Goal: Find specific page/section: Find specific page/section

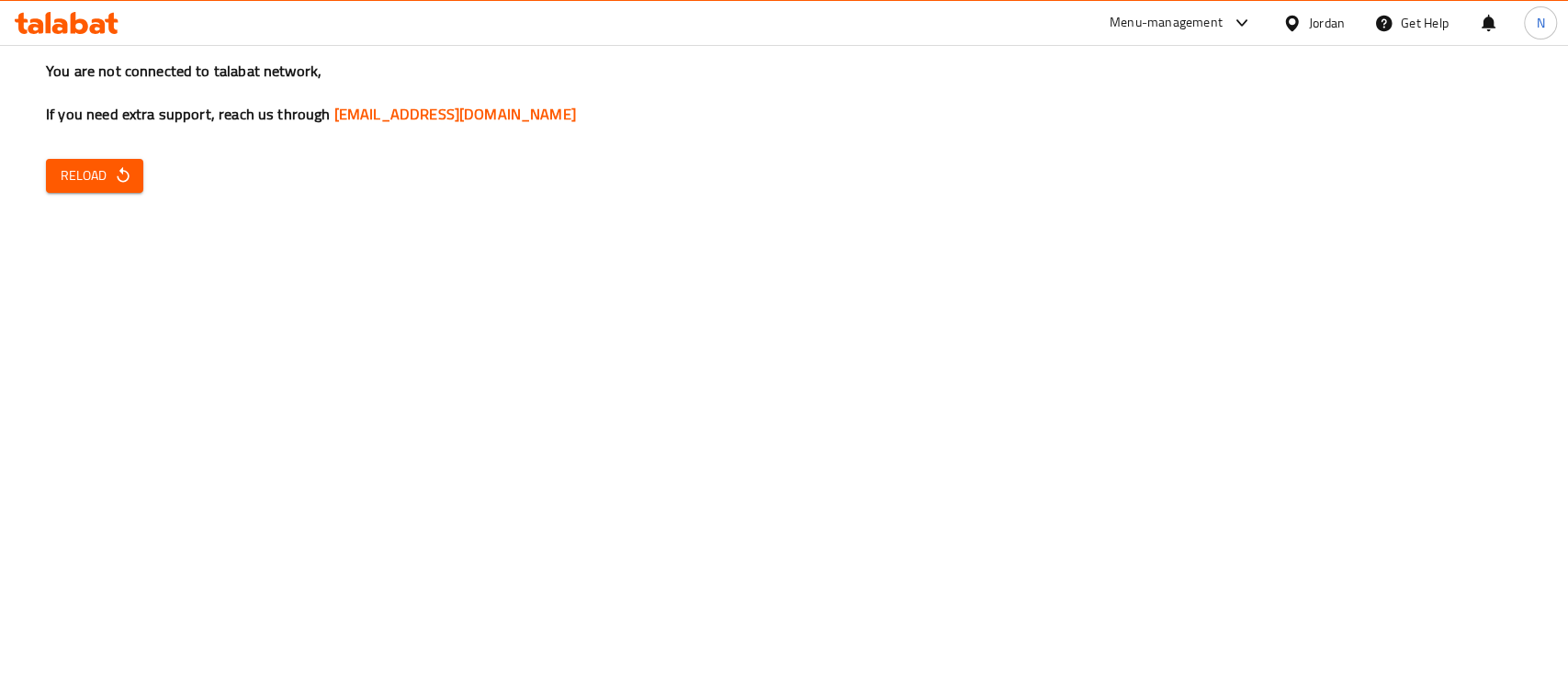
click at [103, 154] on div "You are not connected to talabat network, If you need extra support, reach us t…" at bounding box center [784, 337] width 1568 height 675
click at [98, 164] on span "Reload" at bounding box center [94, 176] width 68 height 23
click at [134, 177] on button "Reload" at bounding box center [94, 176] width 97 height 34
click at [128, 180] on icon "button" at bounding box center [122, 175] width 18 height 18
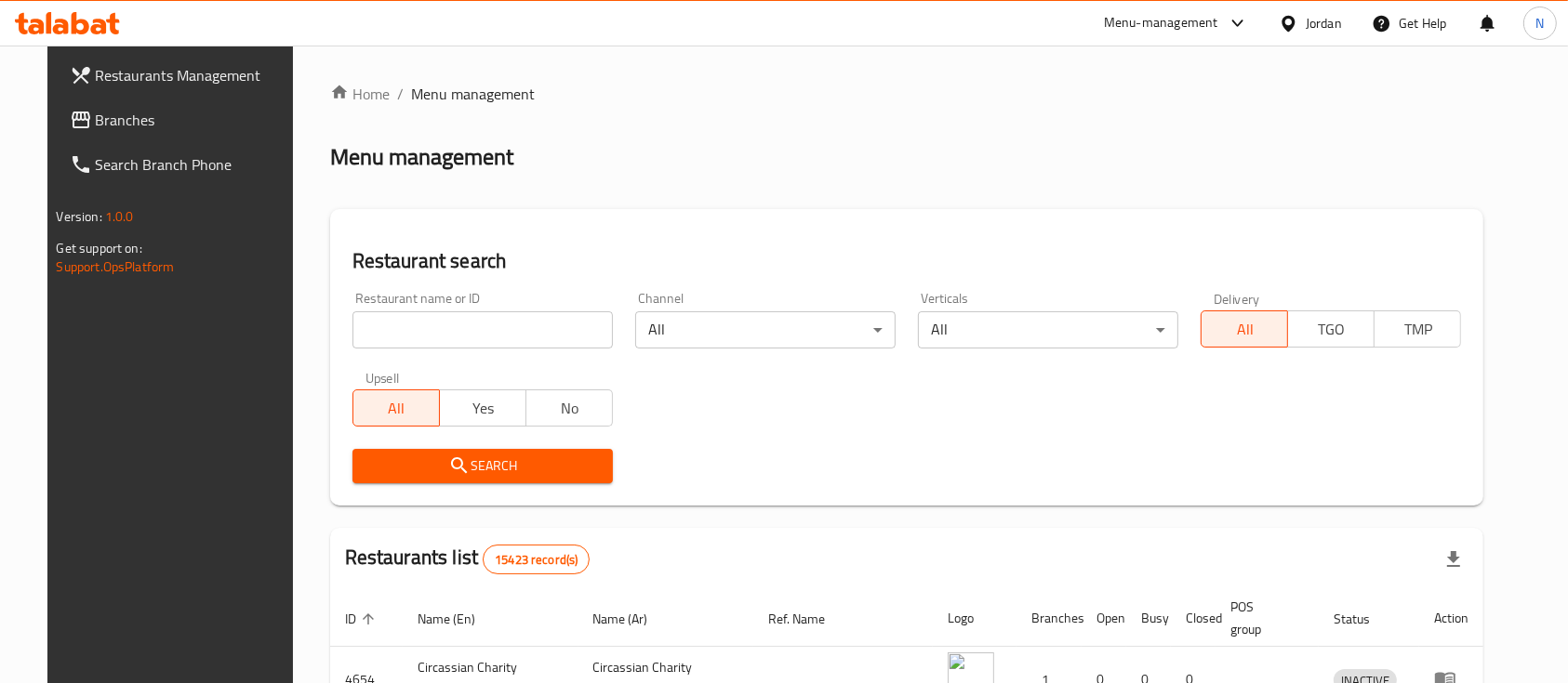
click at [1169, 27] on div "Menu-management" at bounding box center [1161, 23] width 114 height 23
click at [1095, 150] on div "All Plugins Agent Campaigns Center Menu-management Restaurant-Management" at bounding box center [1109, 143] width 279 height 166
click at [1093, 130] on div "Agent Campaigns Center" at bounding box center [1056, 125] width 141 height 21
